Goal: Transaction & Acquisition: Subscribe to service/newsletter

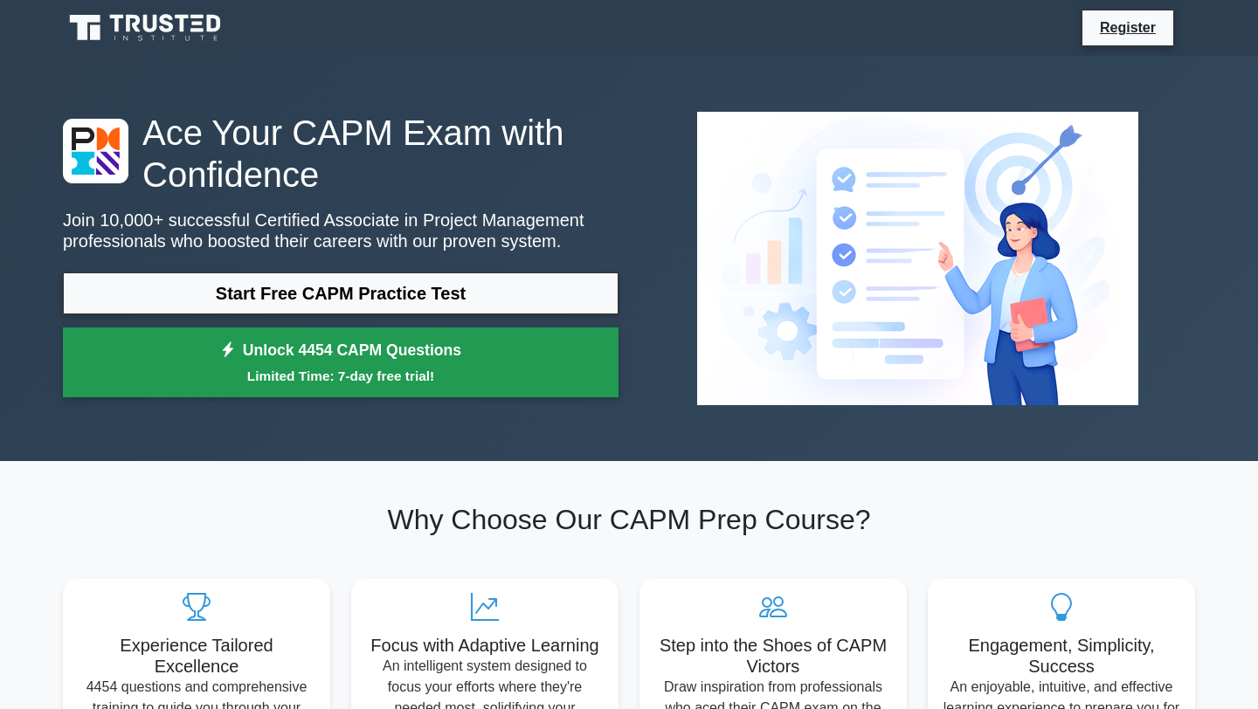
click at [476, 377] on small "Limited Time: 7-day free trial!" at bounding box center [341, 376] width 512 height 20
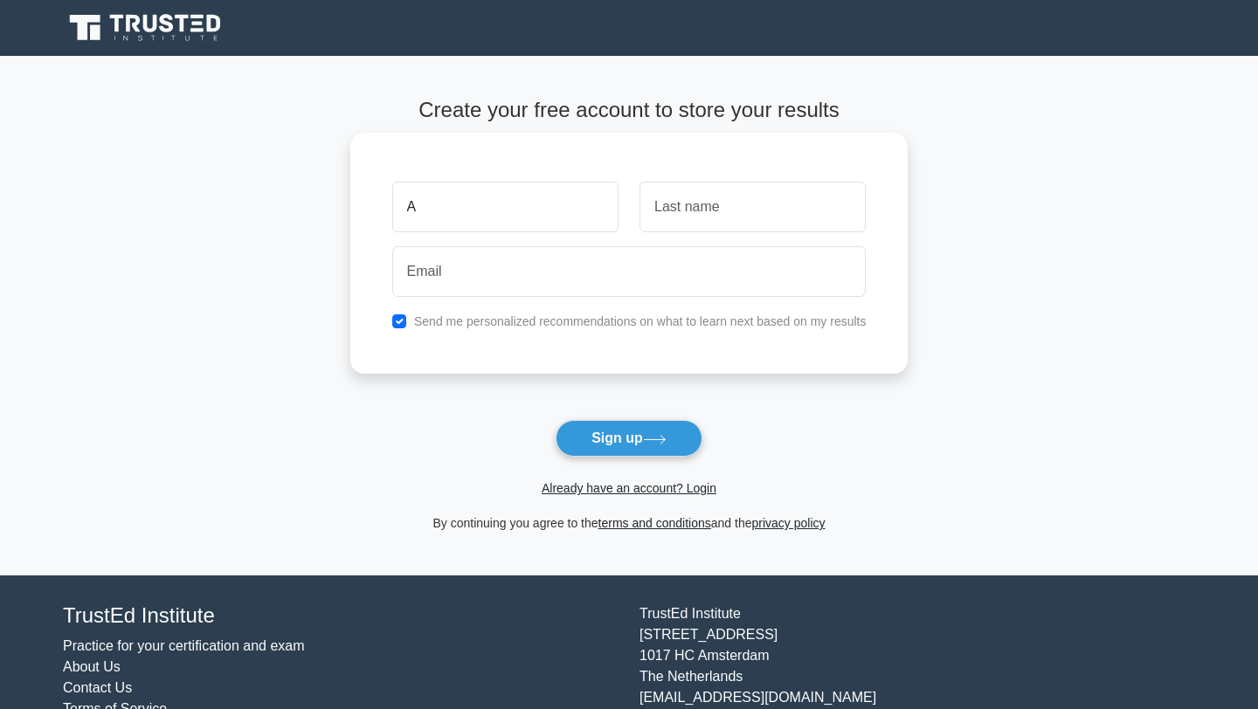
type input "A"
click at [703, 211] on input "text" at bounding box center [753, 207] width 226 height 51
type input "dp"
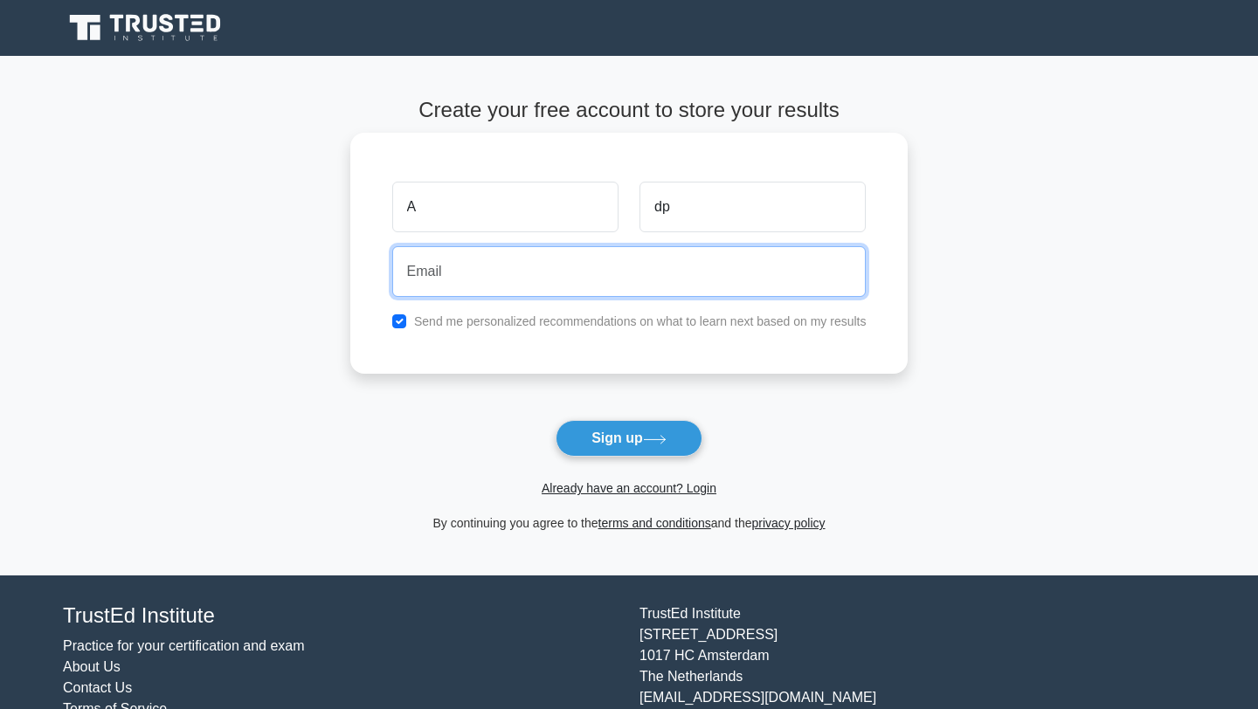
click at [639, 258] on input "email" at bounding box center [629, 271] width 474 height 51
click at [471, 271] on input "anand.parmar0517@gmail.com" at bounding box center [629, 271] width 474 height 51
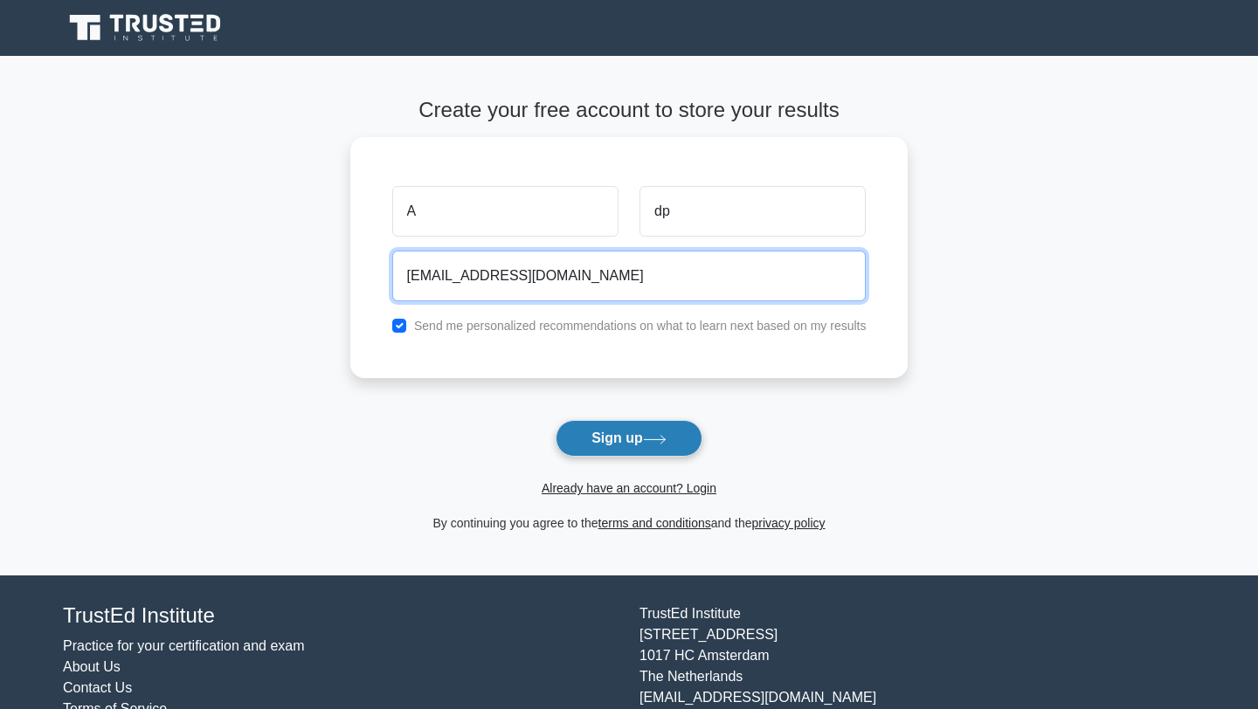
type input "[EMAIL_ADDRESS][DOMAIN_NAME]"
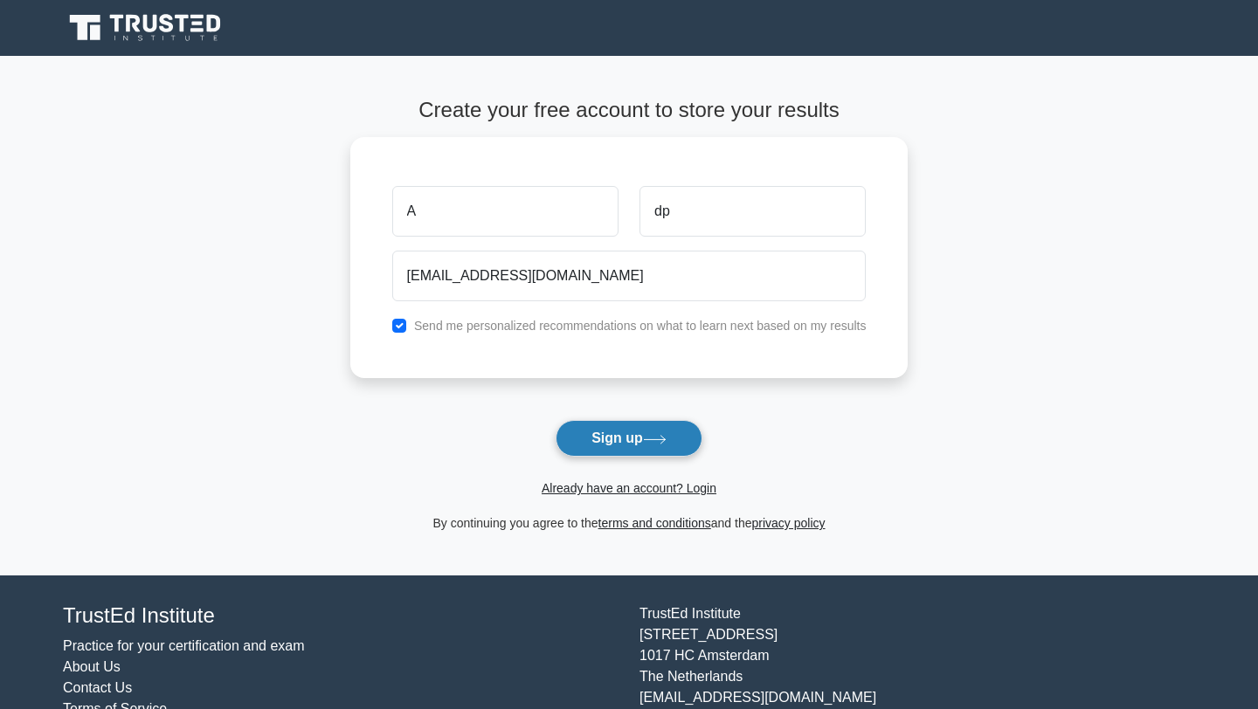
click at [685, 444] on button "Sign up" at bounding box center [629, 438] width 147 height 37
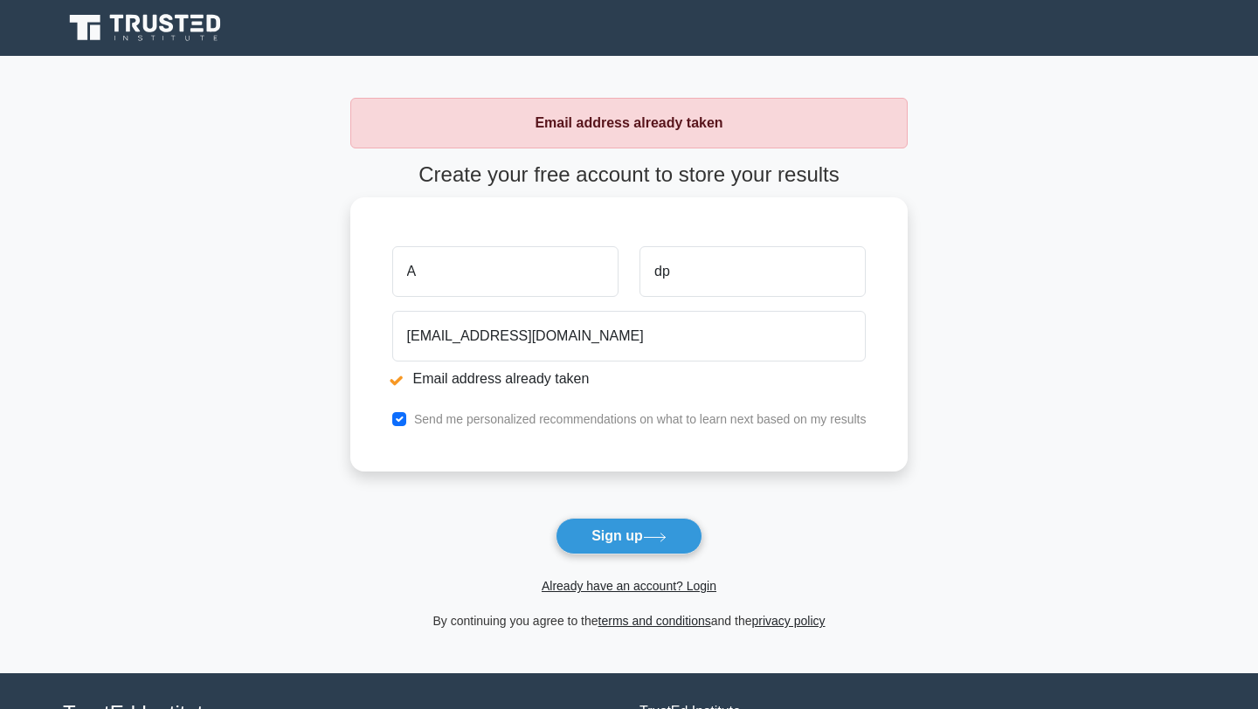
click at [406, 413] on div "Send me personalized recommendations on what to learn next based on my results" at bounding box center [629, 419] width 495 height 21
click at [398, 420] on input "checkbox" at bounding box center [399, 419] width 14 height 14
checkbox input "false"
click at [674, 583] on link "Already have an account? Login" at bounding box center [629, 586] width 175 height 14
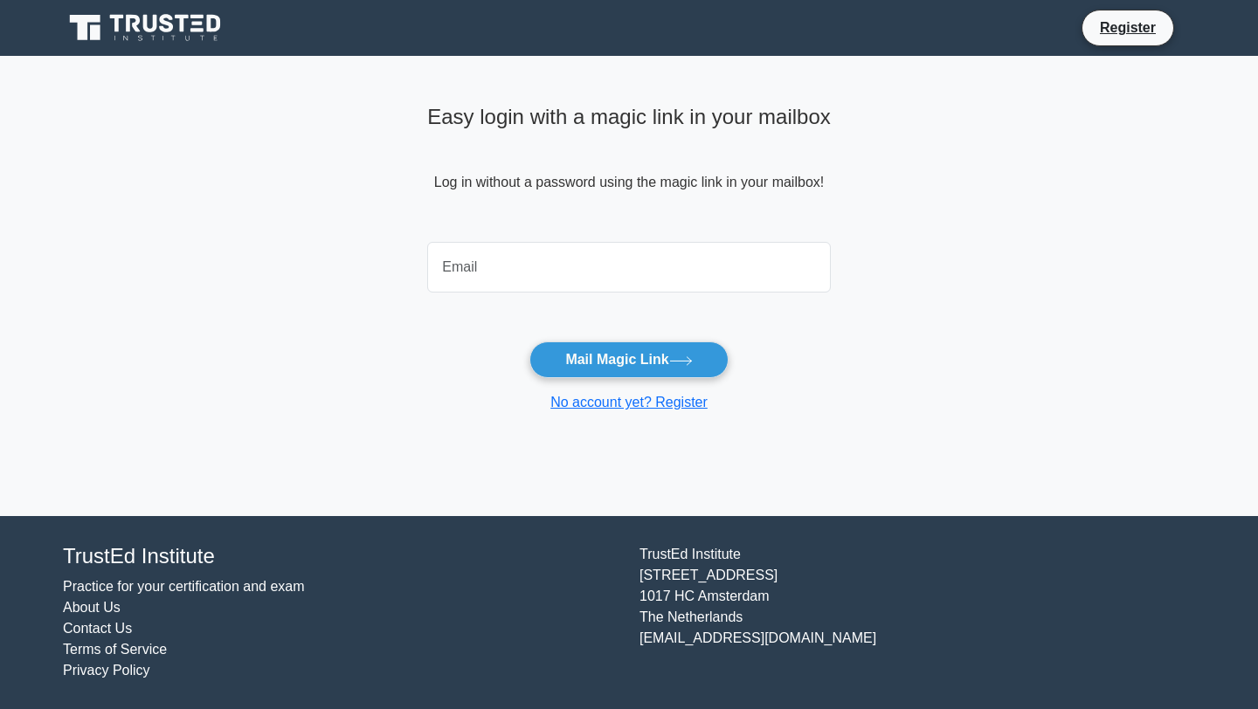
click at [561, 288] on input "email" at bounding box center [629, 267] width 404 height 51
type input "[EMAIL_ADDRESS][DOMAIN_NAME]"
click at [614, 262] on input "[EMAIL_ADDRESS][DOMAIN_NAME]" at bounding box center [629, 267] width 404 height 51
click at [675, 250] on input "[EMAIL_ADDRESS][DOMAIN_NAME]" at bounding box center [629, 267] width 404 height 51
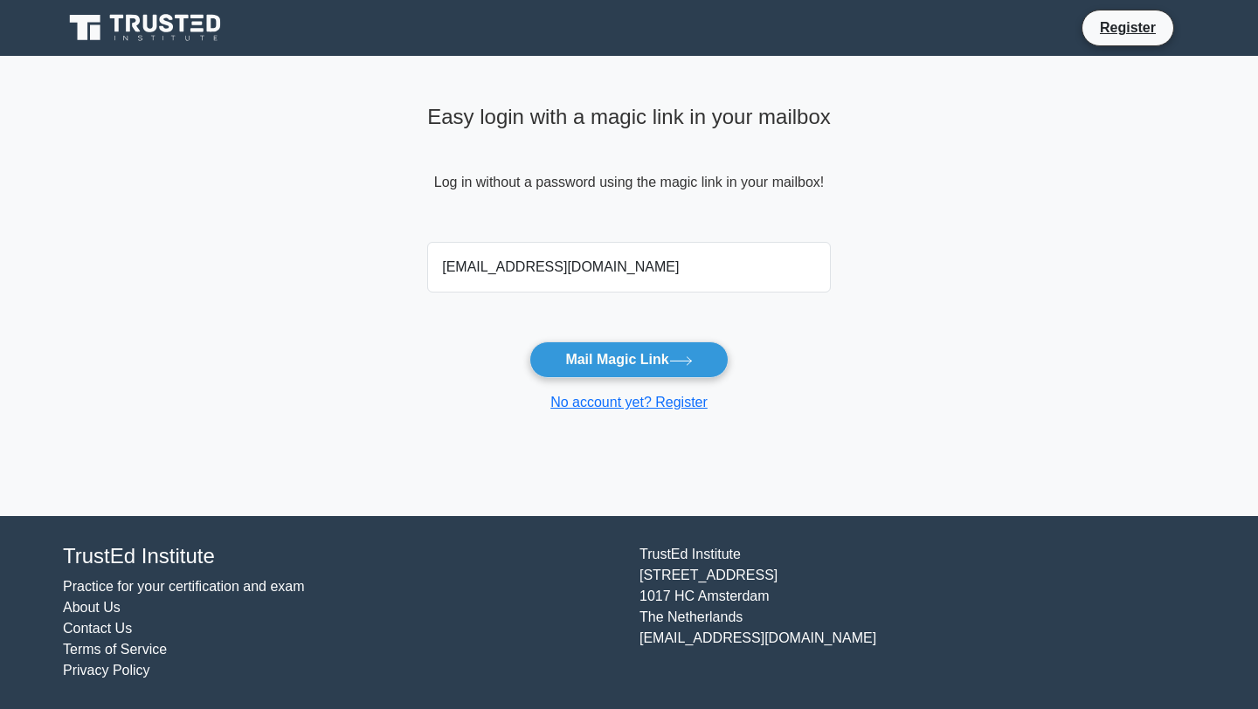
click at [675, 250] on input "[EMAIL_ADDRESS][DOMAIN_NAME]" at bounding box center [629, 267] width 404 height 51
click at [588, 267] on input "email" at bounding box center [629, 267] width 404 height 51
click at [499, 258] on input "[EMAIL_ADDRESS][DOMAIN_NAME]" at bounding box center [629, 267] width 404 height 51
type input "[EMAIL_ADDRESS][DOMAIN_NAME]"
click at [682, 346] on button "Mail Magic Link" at bounding box center [628, 360] width 198 height 37
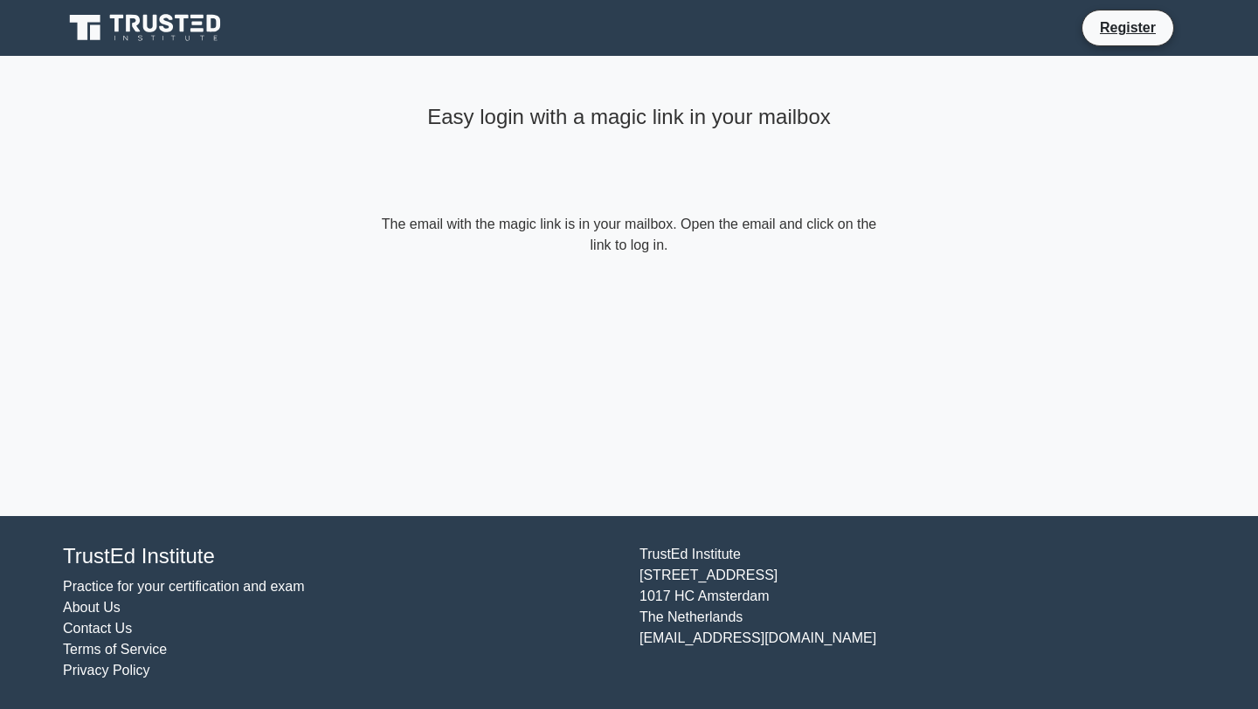
click at [861, 237] on form "The email with the magic link is in your mailbox. Open the email and click on t…" at bounding box center [628, 235] width 503 height 42
click at [710, 279] on div "Easy login with a magic link in your mailbox The email with the magic link is i…" at bounding box center [629, 177] width 524 height 242
